Goal: Task Accomplishment & Management: Complete application form

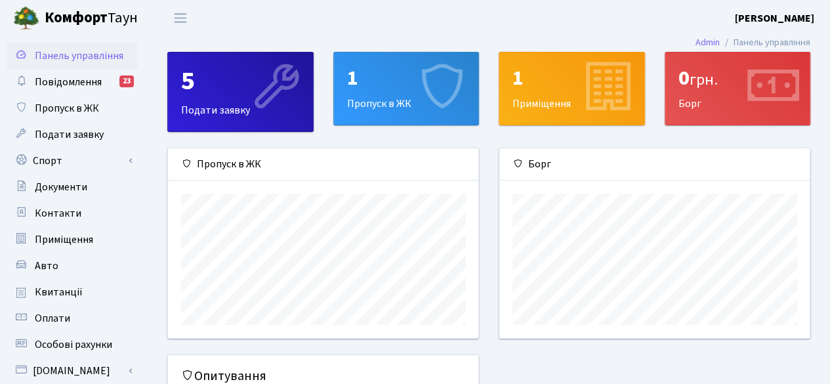
scroll to position [25, 0]
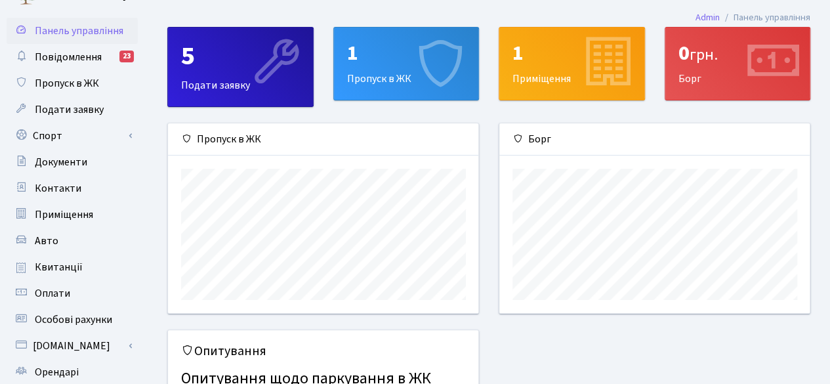
click at [391, 75] on div "1 Пропуск в ЖК" at bounding box center [406, 64] width 145 height 72
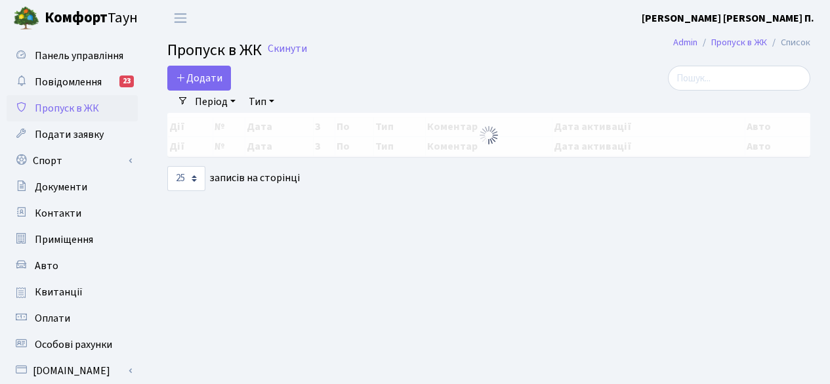
select select "25"
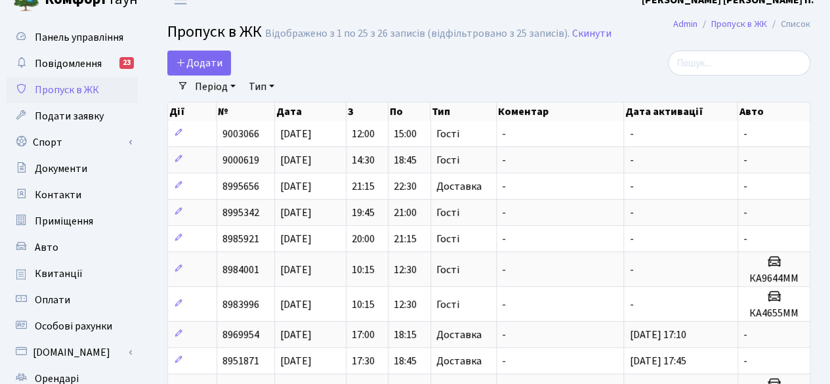
scroll to position [20, 0]
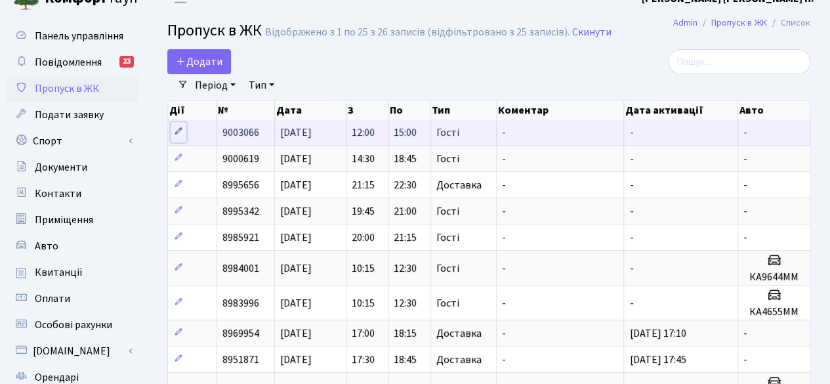
click at [180, 131] on icon at bounding box center [178, 131] width 9 height 9
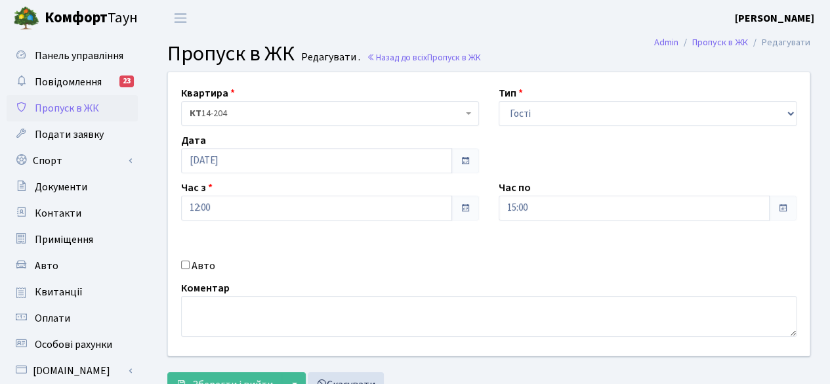
click at [181, 263] on input "Авто" at bounding box center [185, 265] width 9 height 9
checkbox input "true"
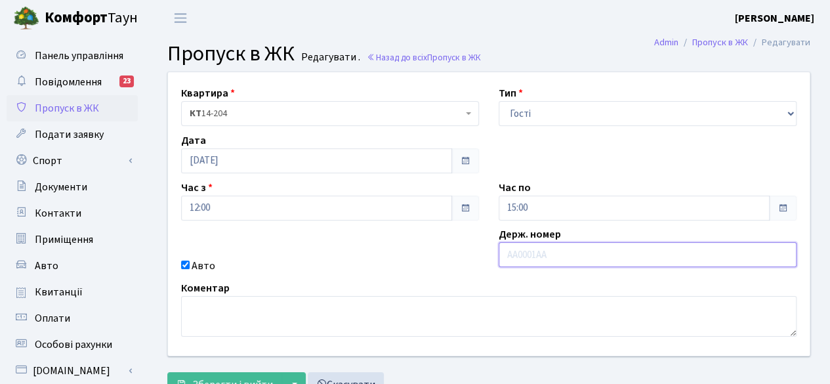
click at [523, 253] on input "text" at bounding box center [648, 254] width 298 height 25
type input "У"
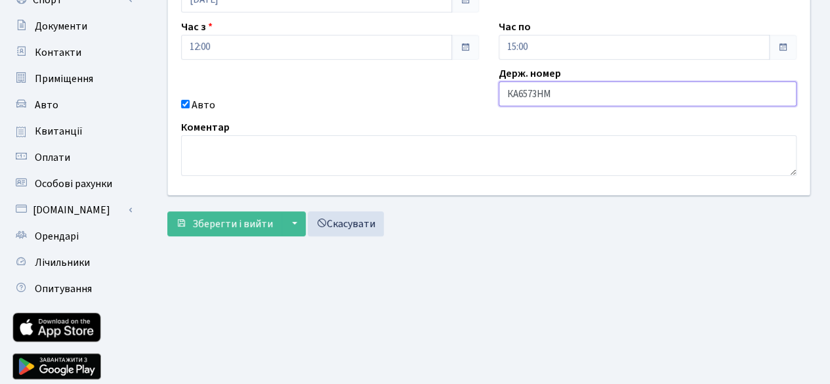
scroll to position [190, 0]
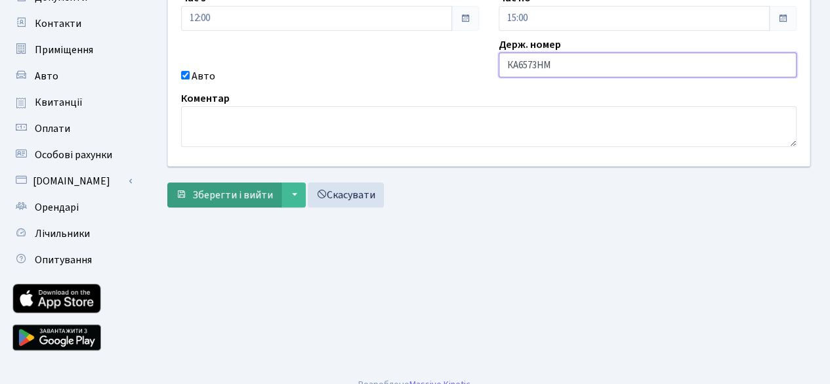
type input "КА6573НМ"
click at [211, 195] on span "Зберегти і вийти" at bounding box center [232, 195] width 81 height 14
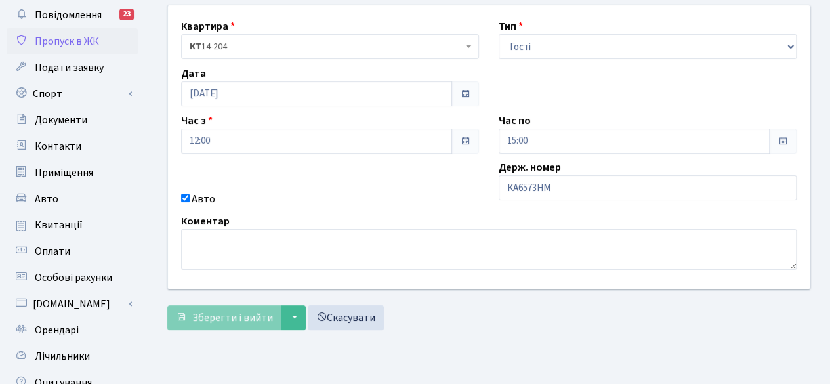
scroll to position [72, 0]
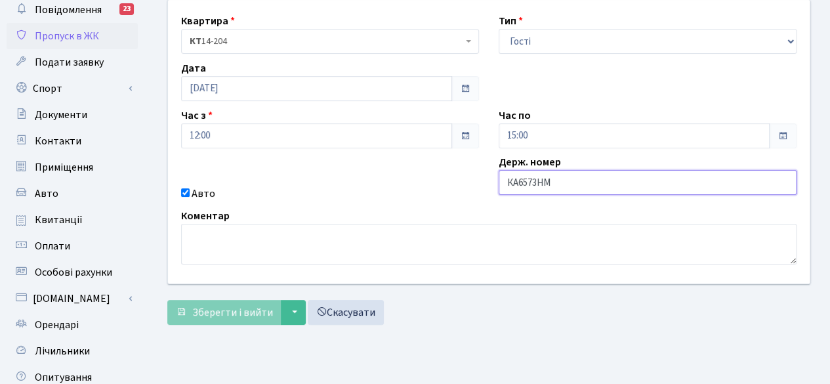
drag, startPoint x: 557, startPoint y: 179, endPoint x: 422, endPoint y: 175, distance: 134.6
click at [422, 175] on div "Квартира <b>КТ</b>&nbsp;&nbsp;&nbsp;&nbsp;14-204 КТ 14-204 Тип - Доставка Таксі…" at bounding box center [489, 142] width 662 height 284
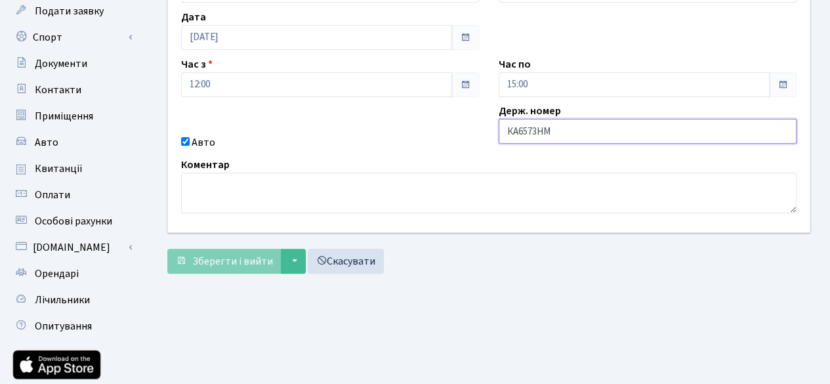
scroll to position [125, 0]
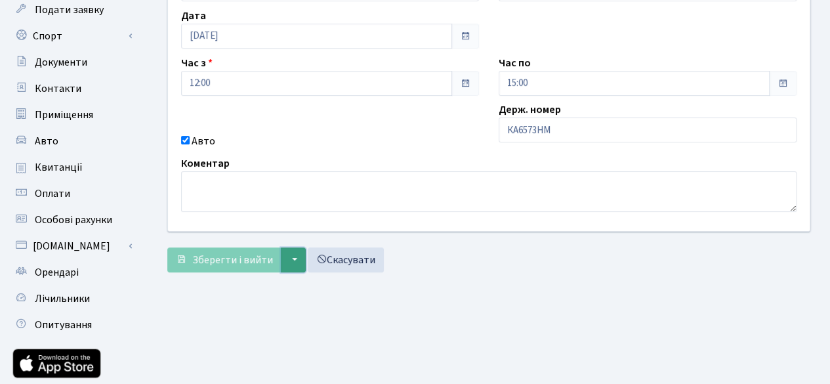
click at [293, 266] on button "▼" at bounding box center [293, 259] width 25 height 25
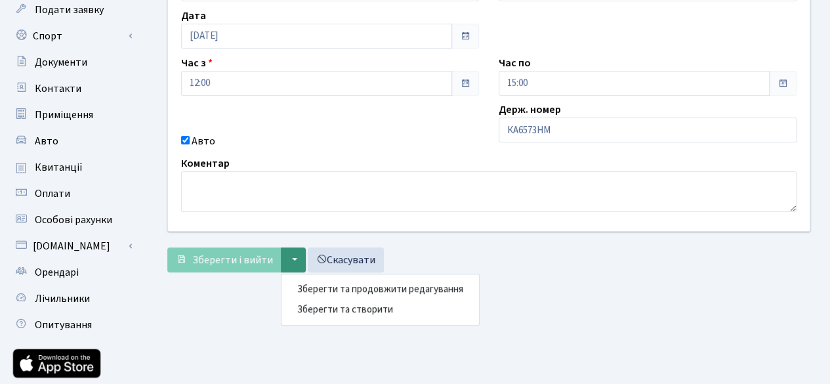
click at [647, 266] on div "Зберегти і вийти ▼ Зберегти та продовжити редагування Зберегти та створити Скас…" at bounding box center [488, 259] width 643 height 25
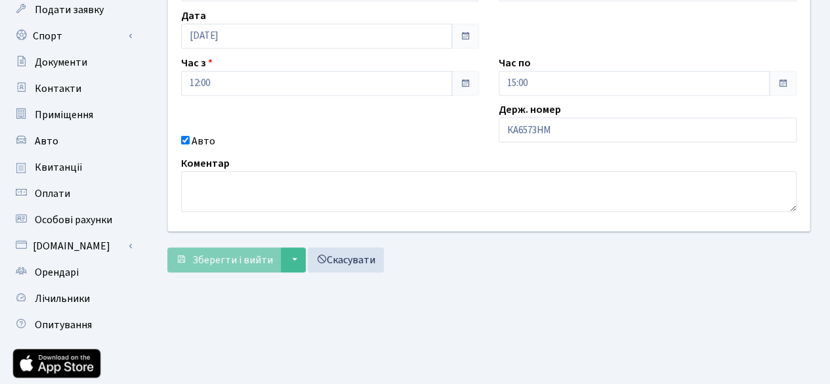
scroll to position [0, 0]
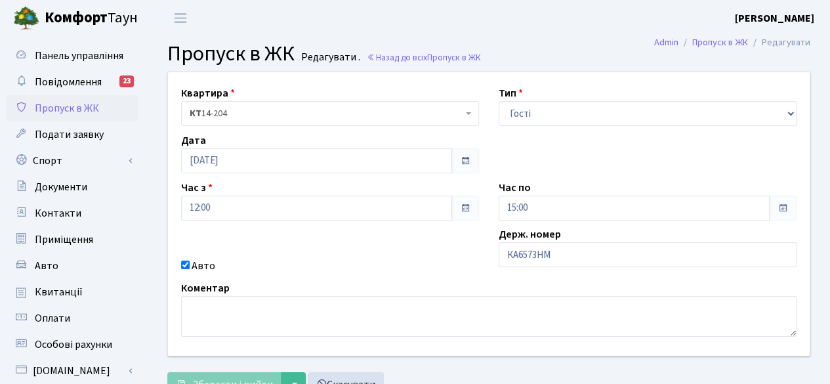
click at [63, 114] on span "Пропуск в ЖК" at bounding box center [67, 108] width 64 height 14
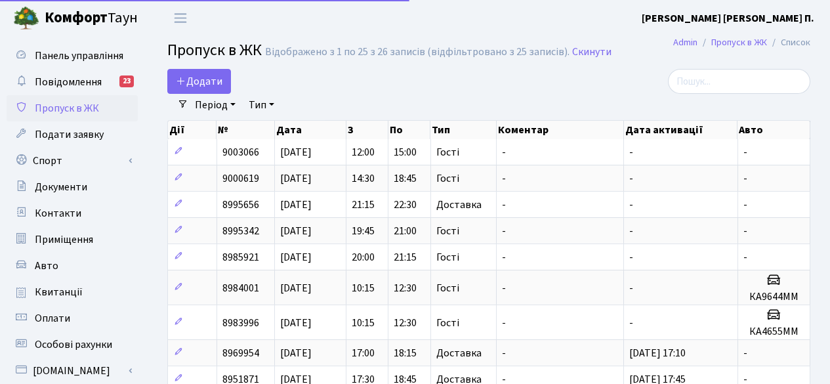
select select "25"
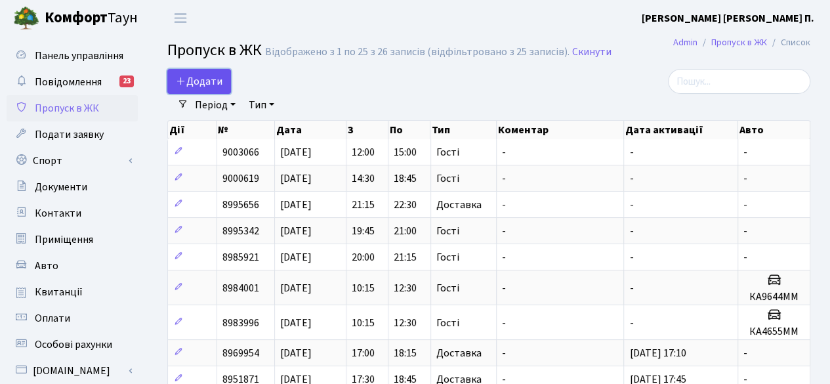
click at [198, 82] on span "Додати" at bounding box center [199, 81] width 47 height 14
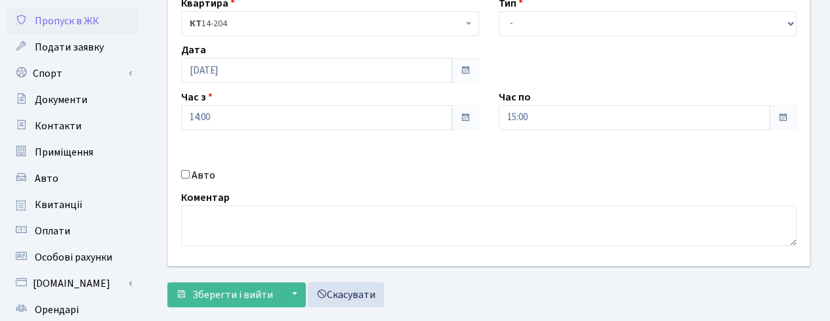
scroll to position [91, 0]
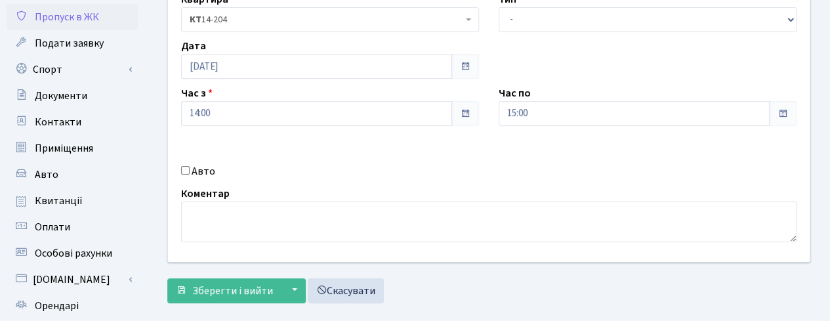
click at [185, 170] on input "Авто" at bounding box center [185, 170] width 9 height 9
checkbox input "true"
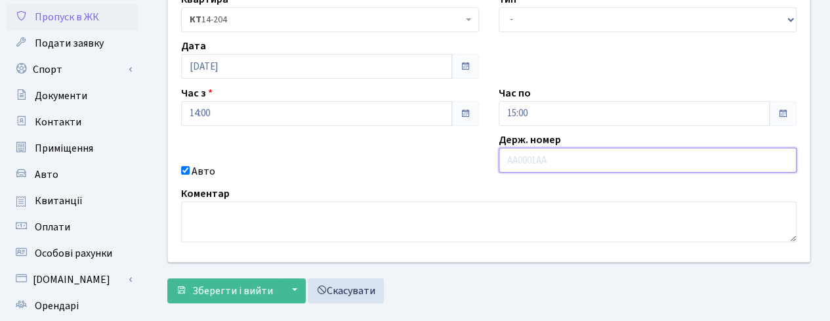
paste input "КА6573НМ"
type input "КА6573НМ"
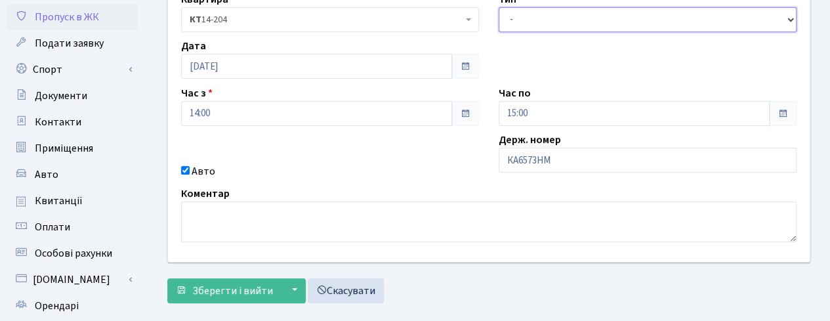
click at [541, 15] on select "- Доставка Таксі Гості Сервіс" at bounding box center [648, 19] width 298 height 25
select select "3"
click at [499, 7] on select "- Доставка Таксі Гості Сервіс" at bounding box center [648, 19] width 298 height 25
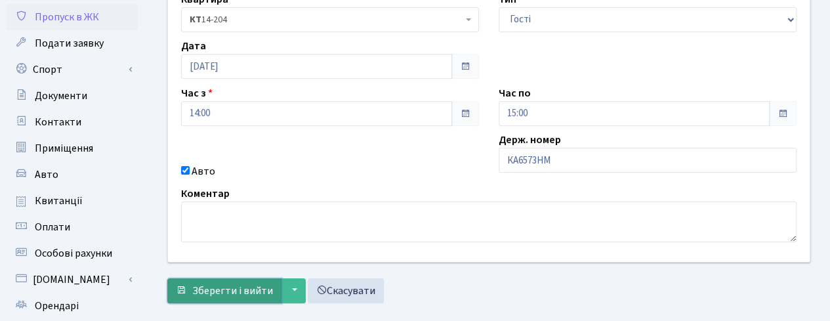
click at [236, 211] on span "Зберегти і вийти" at bounding box center [232, 291] width 81 height 14
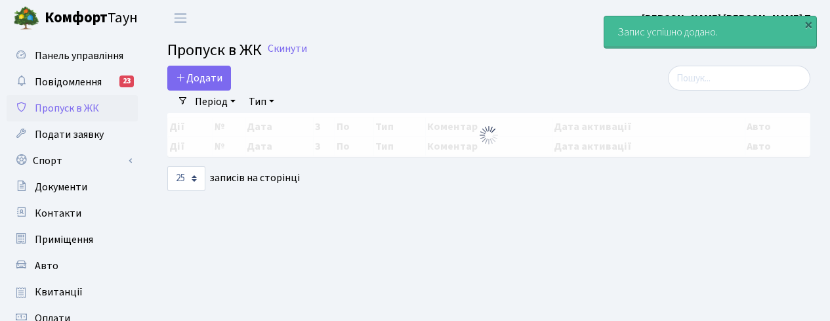
select select "25"
